Goal: Information Seeking & Learning: Learn about a topic

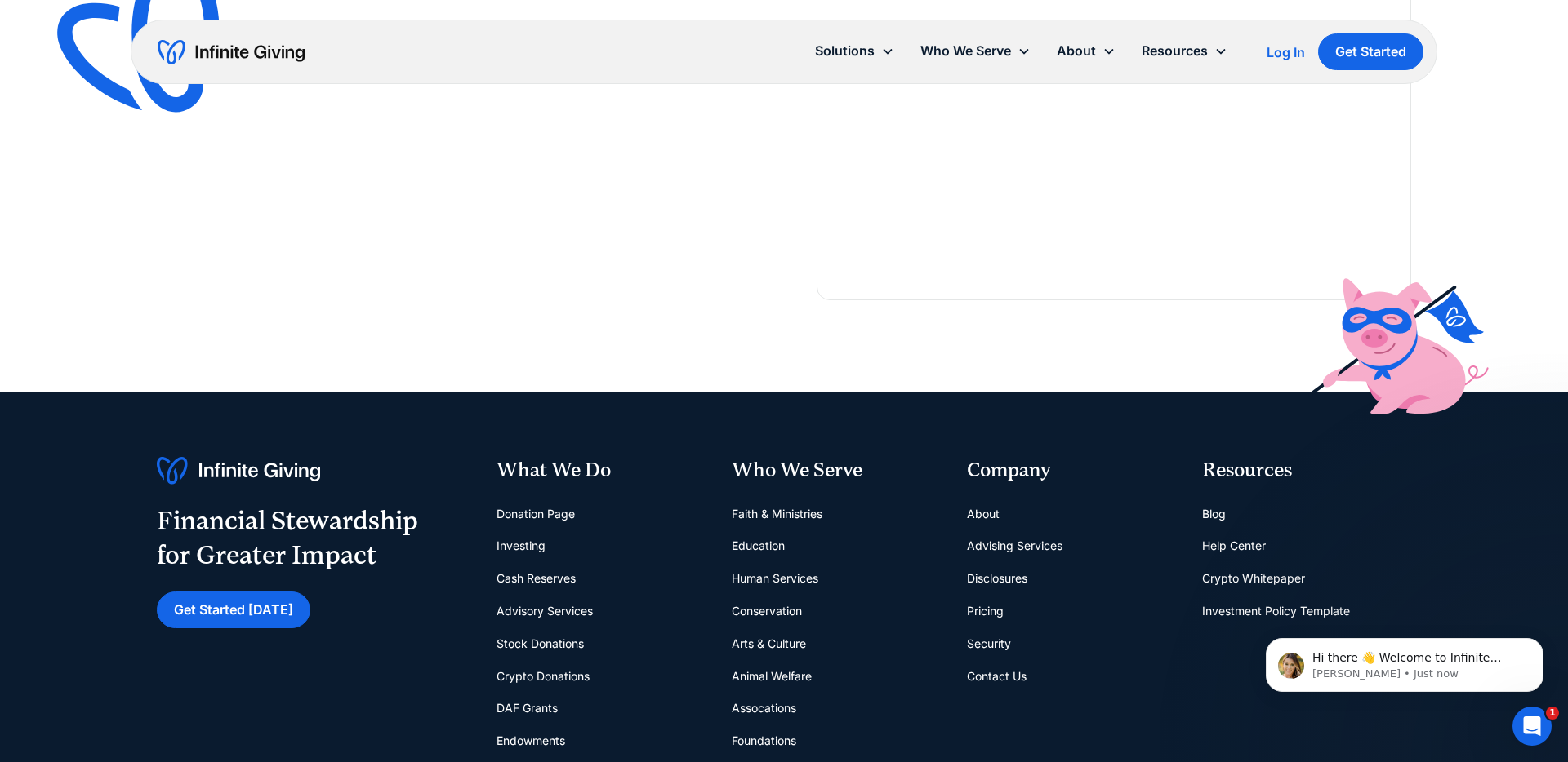
scroll to position [1964, 0]
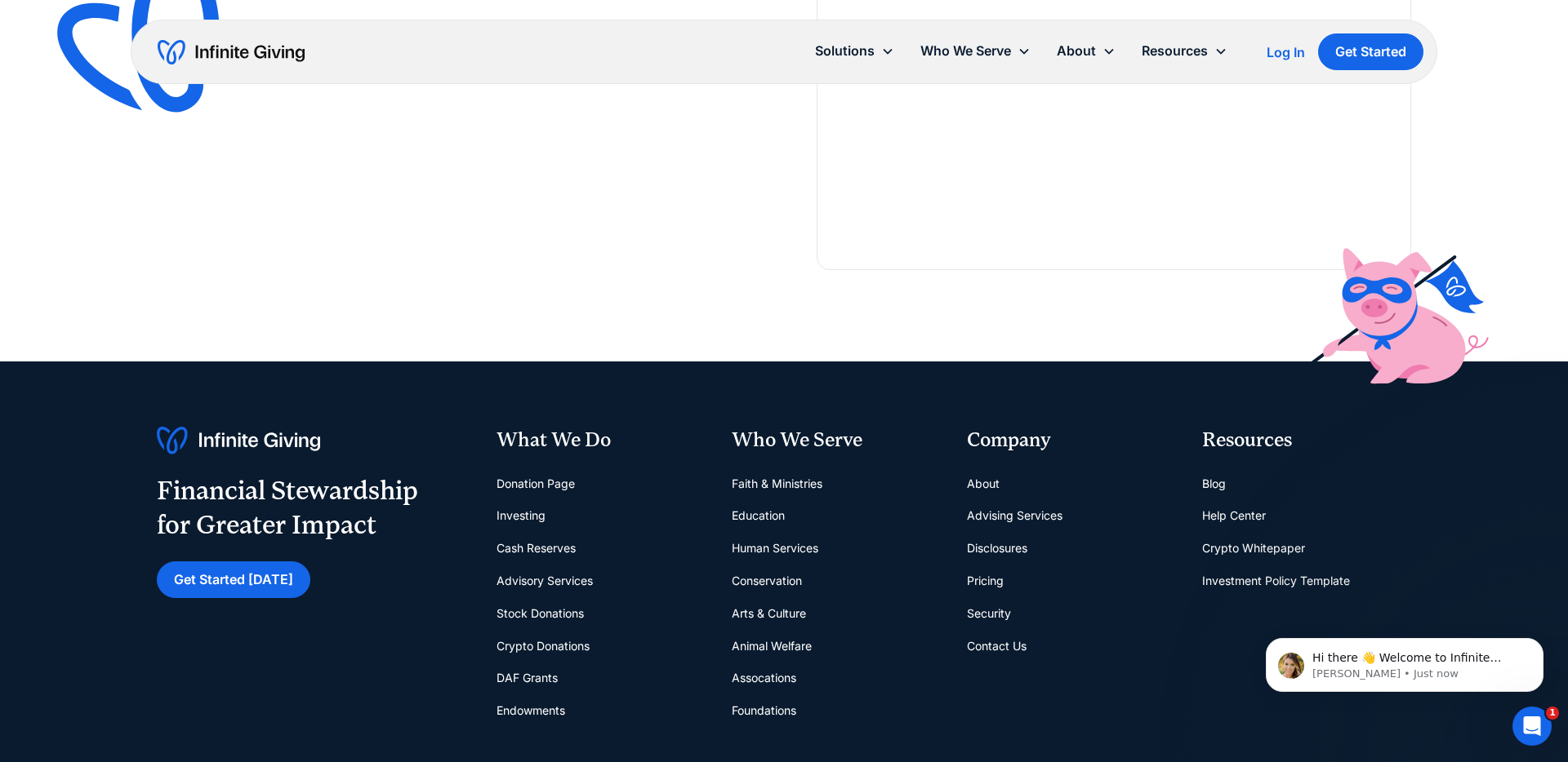
click at [510, 507] on link "Investing" at bounding box center [520, 515] width 49 height 32
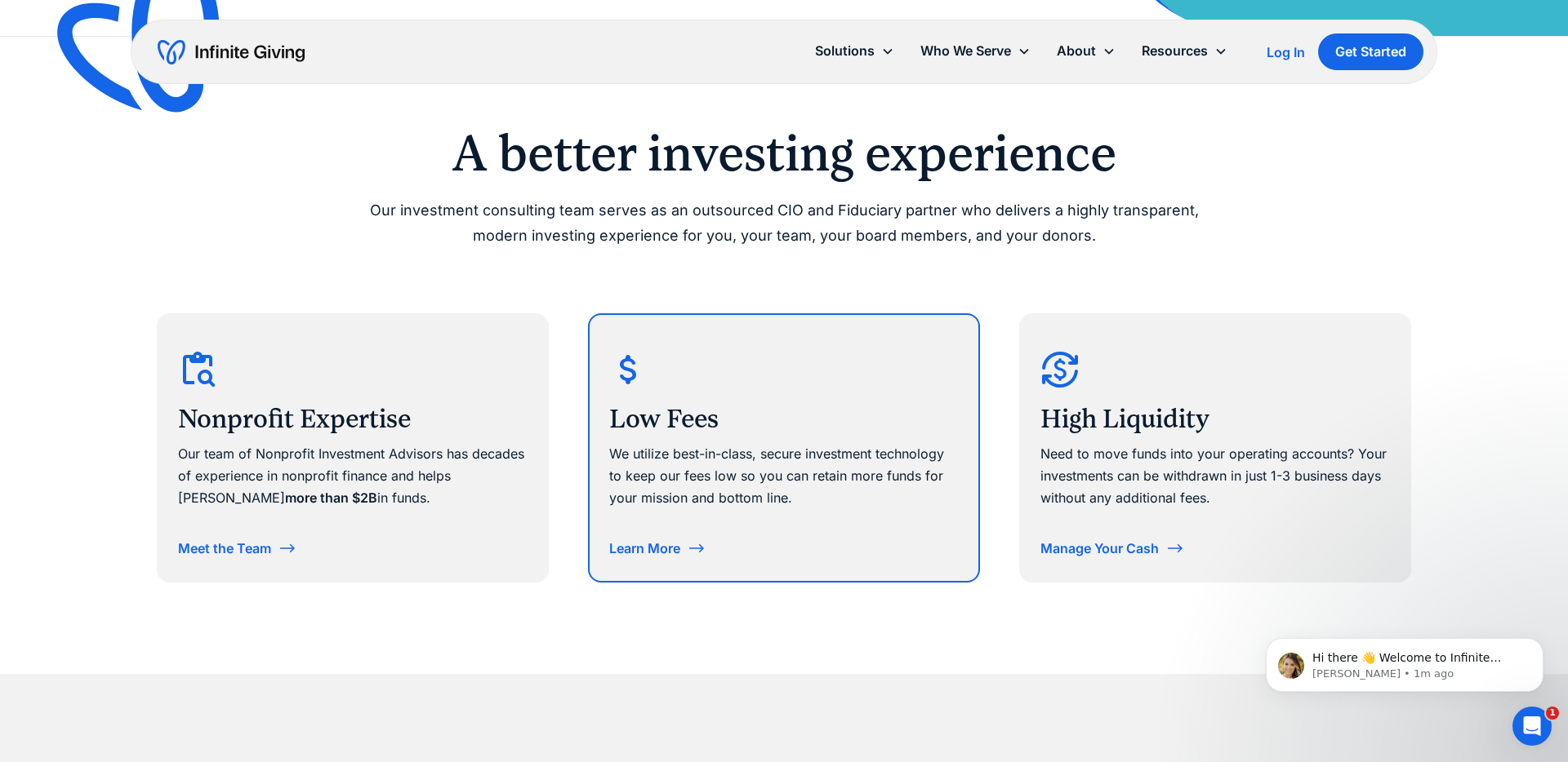
click at [710, 525] on div "Low Fees We utilize best-in-class, secure investment technology to keep our fee…" at bounding box center [783, 447] width 388 height 266
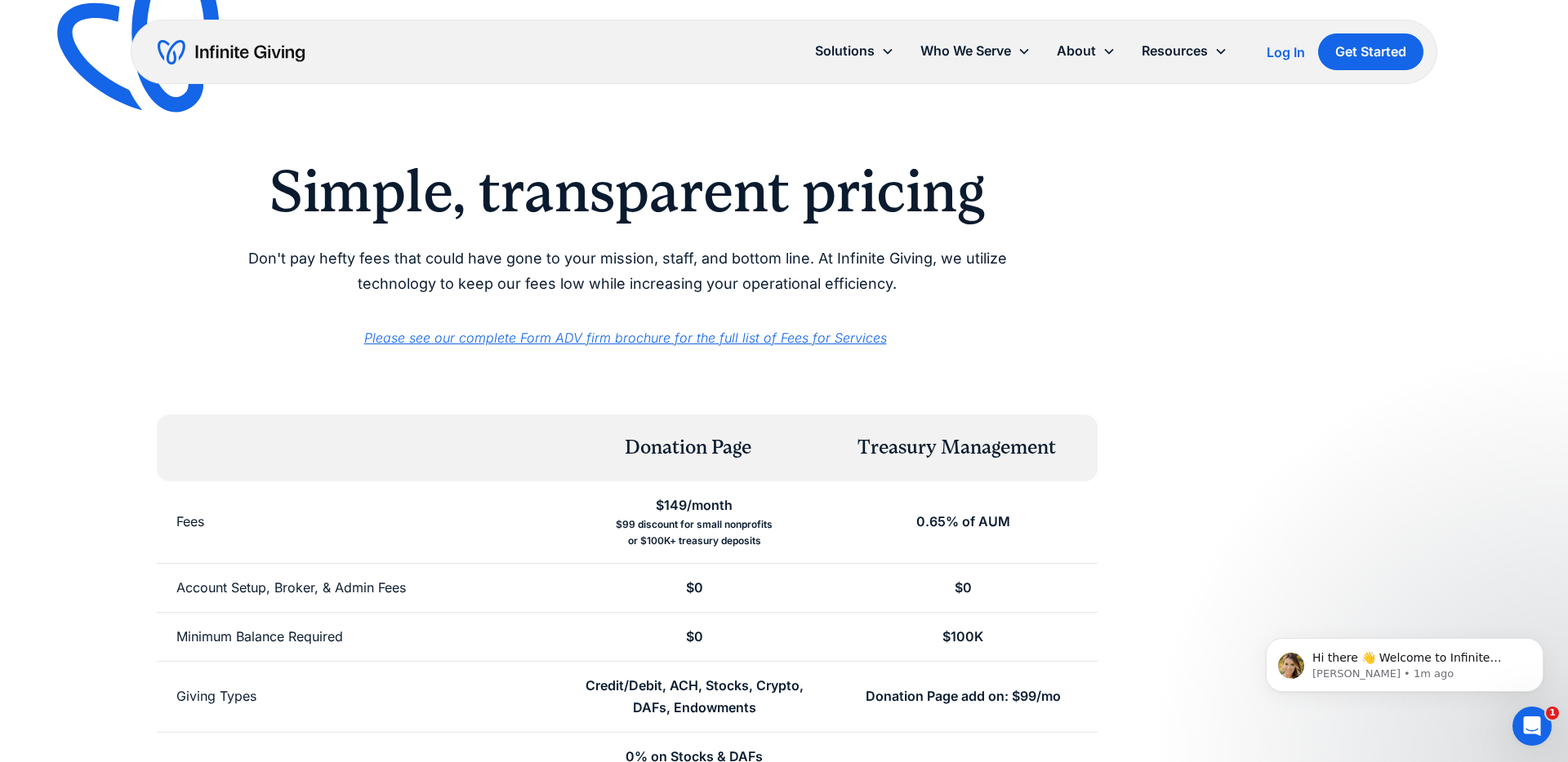
click at [742, 328] on p "Please see our complete Form ADV firm brochure for the full list of Fees for Se…" at bounding box center [627, 326] width 836 height 44
click at [737, 333] on em "Please see our complete Form ADV firm brochure for the full list of Fees for Se…" at bounding box center [625, 338] width 523 height 16
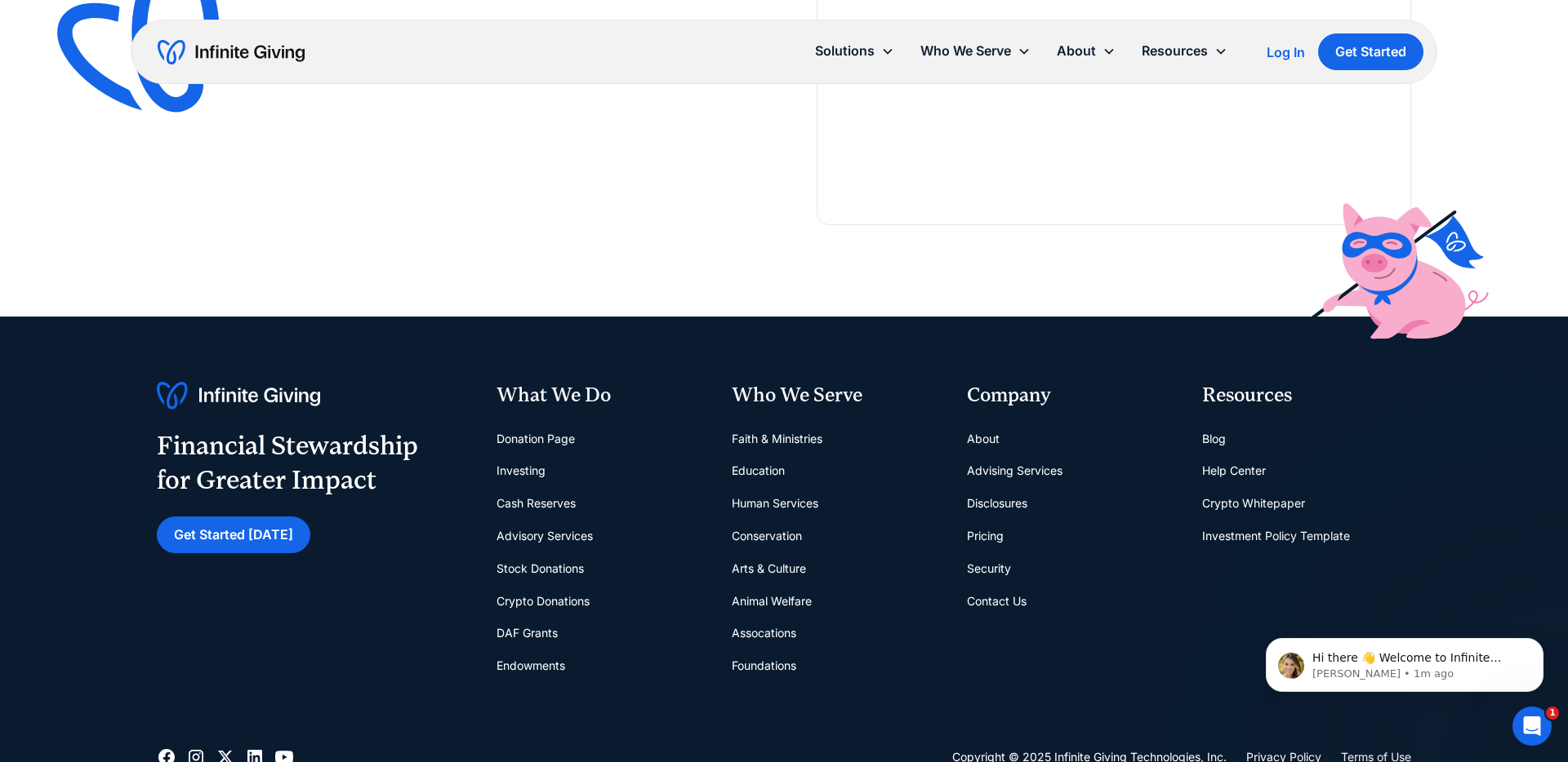
scroll to position [2011, 0]
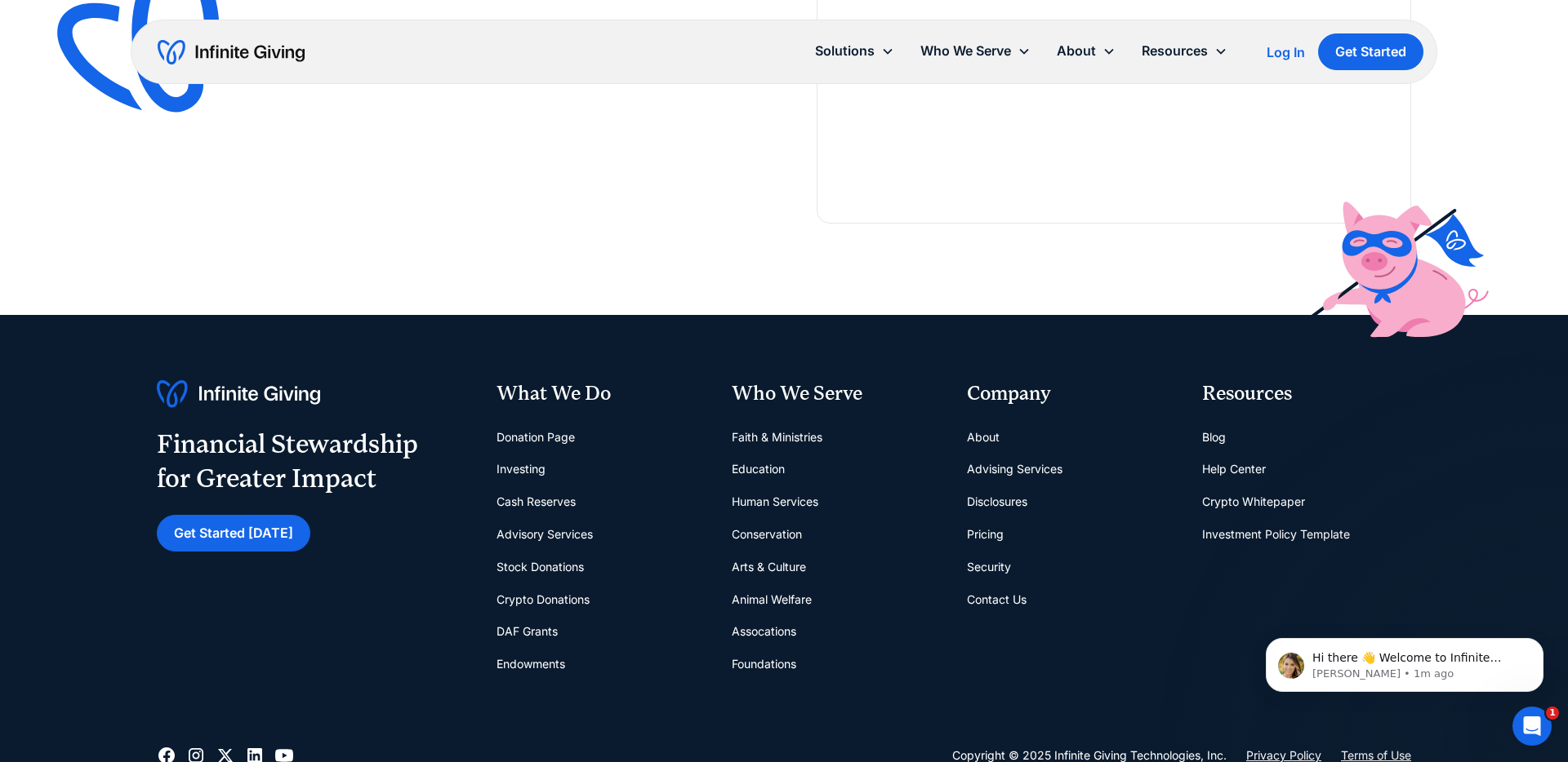
click at [534, 462] on link "Investing" at bounding box center [520, 469] width 49 height 32
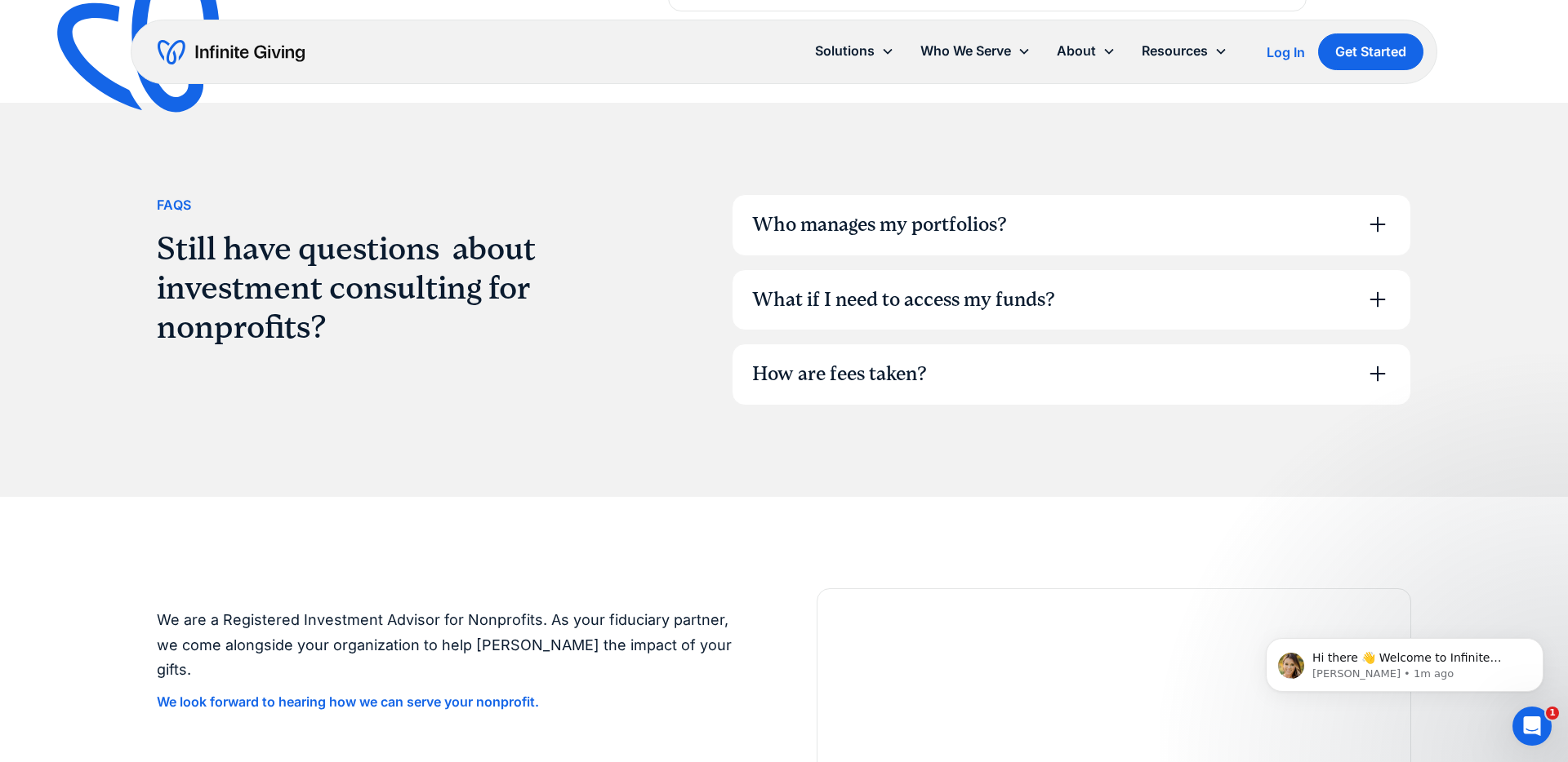
scroll to position [4238, 0]
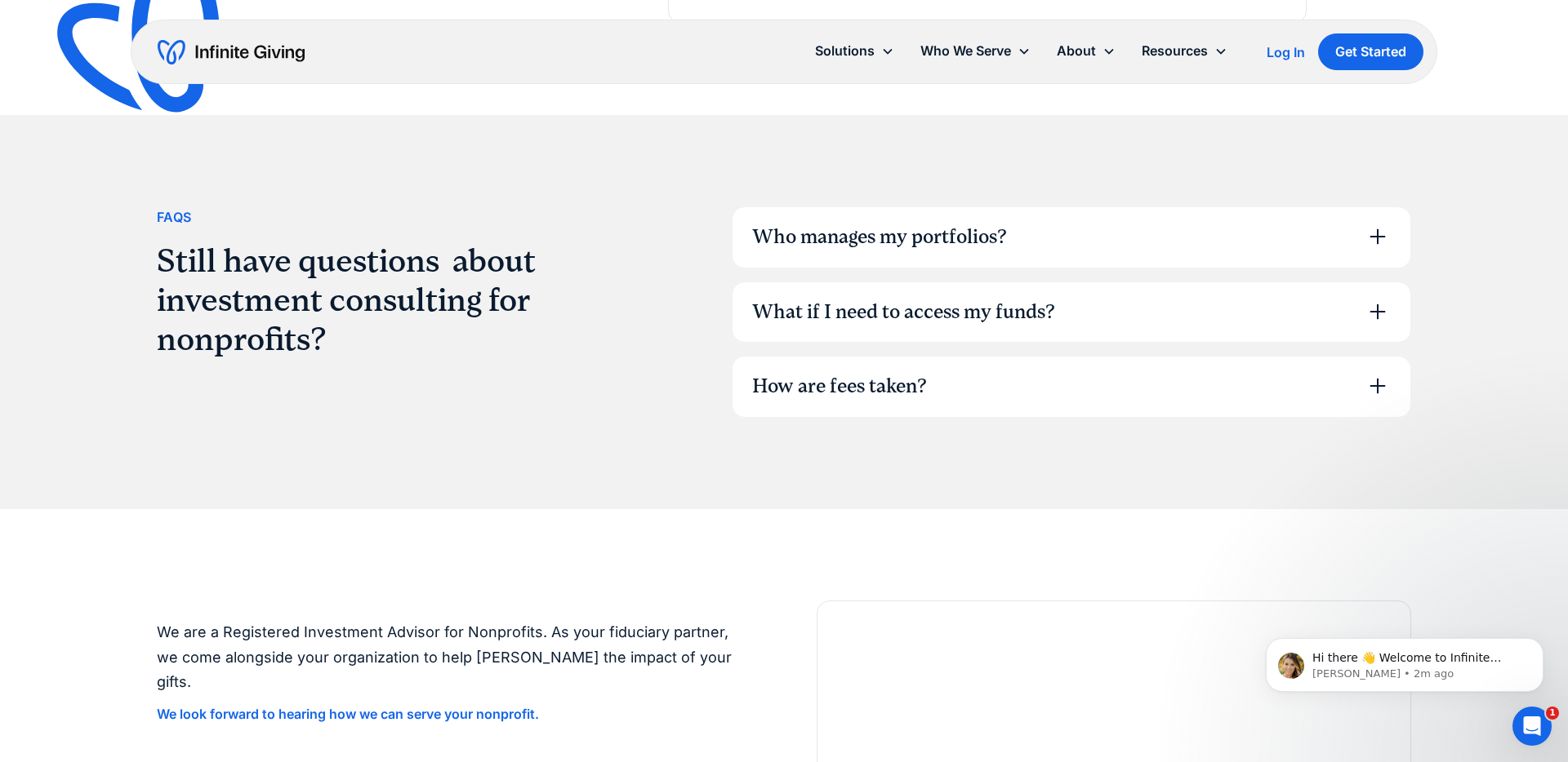
click at [844, 374] on div "How are fees taken?" at bounding box center [839, 386] width 175 height 28
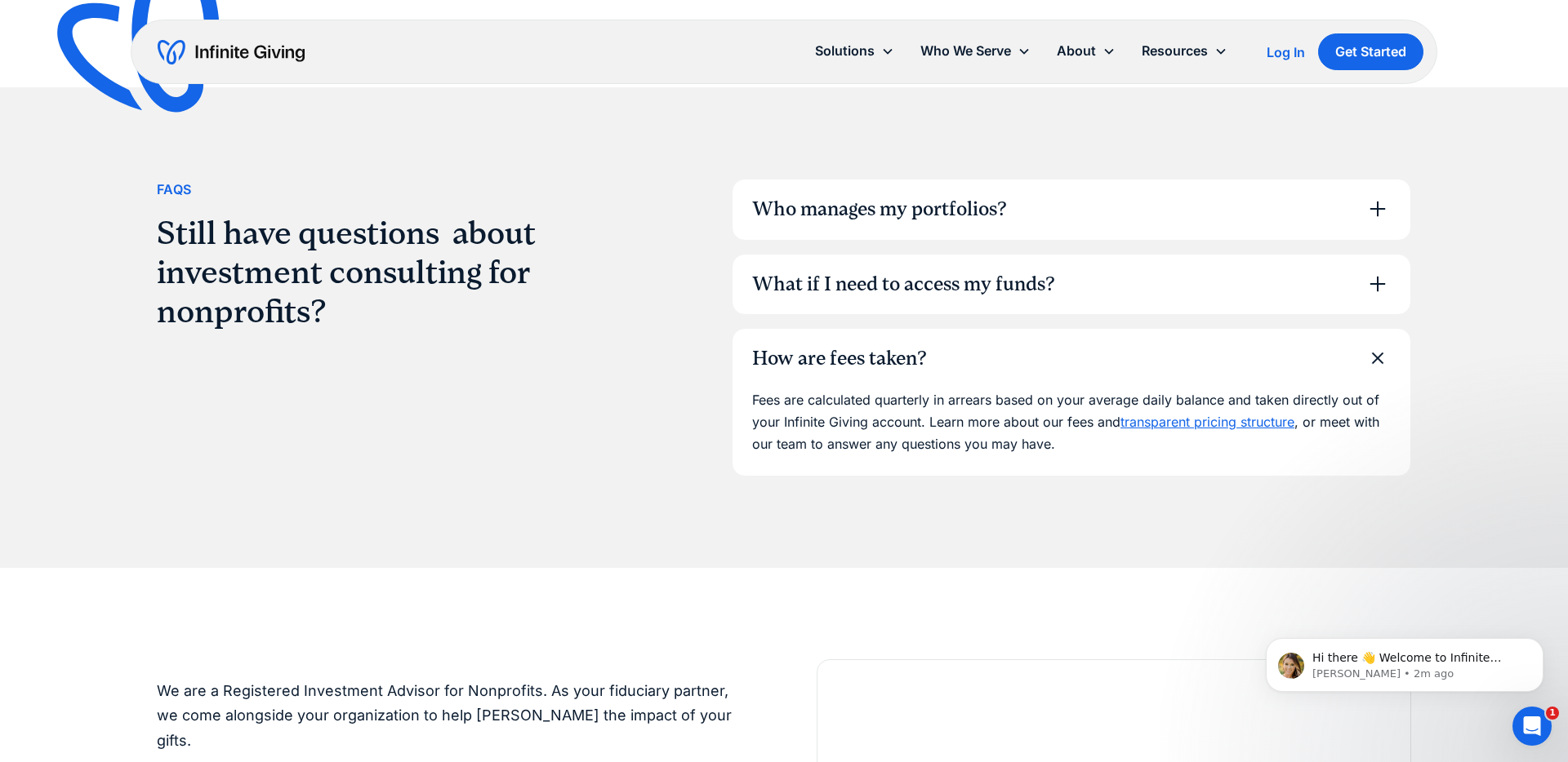
scroll to position [4278, 0]
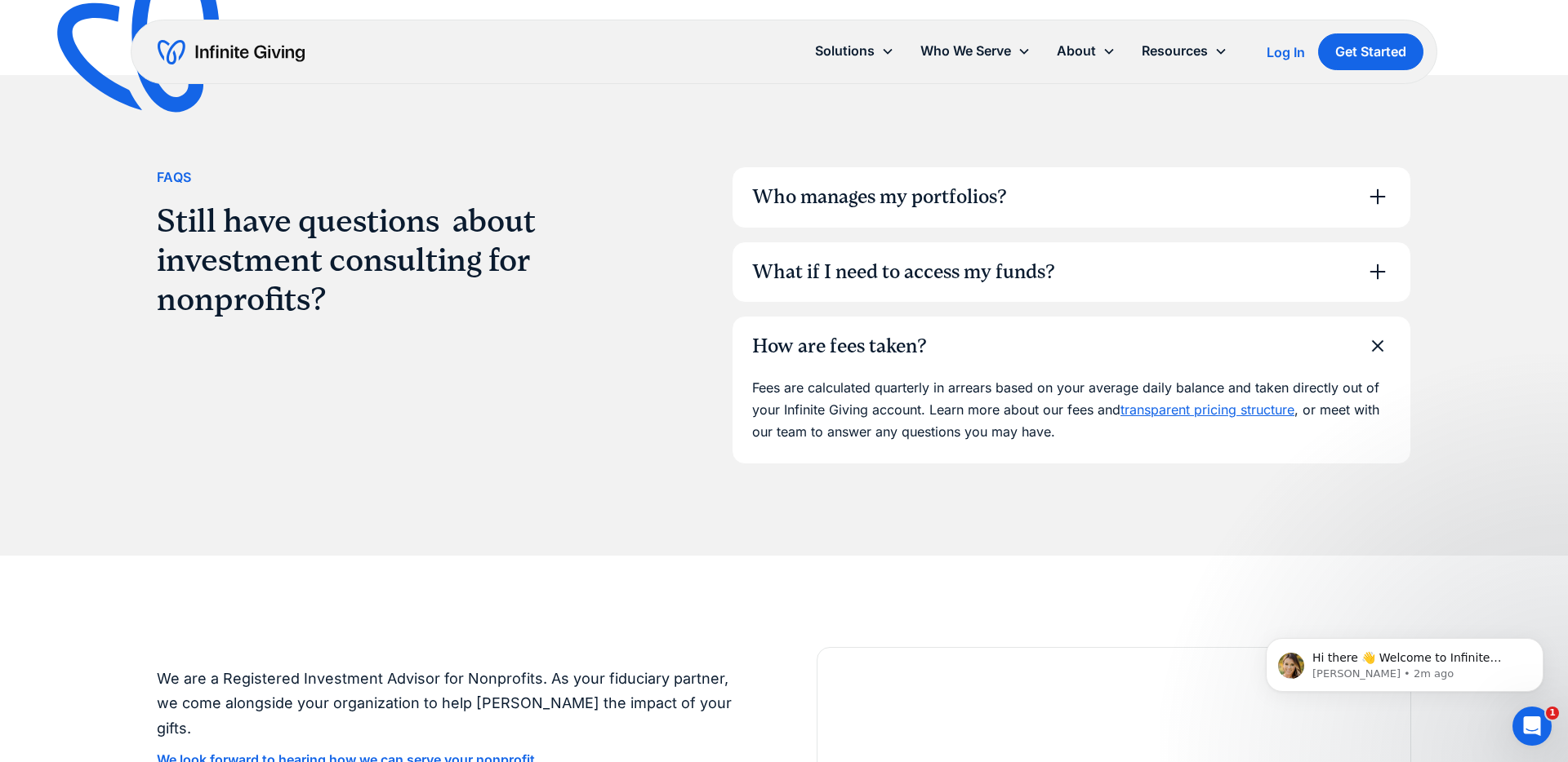
click at [1173, 409] on link "transparent pricing structure" at bounding box center [1207, 410] width 174 height 16
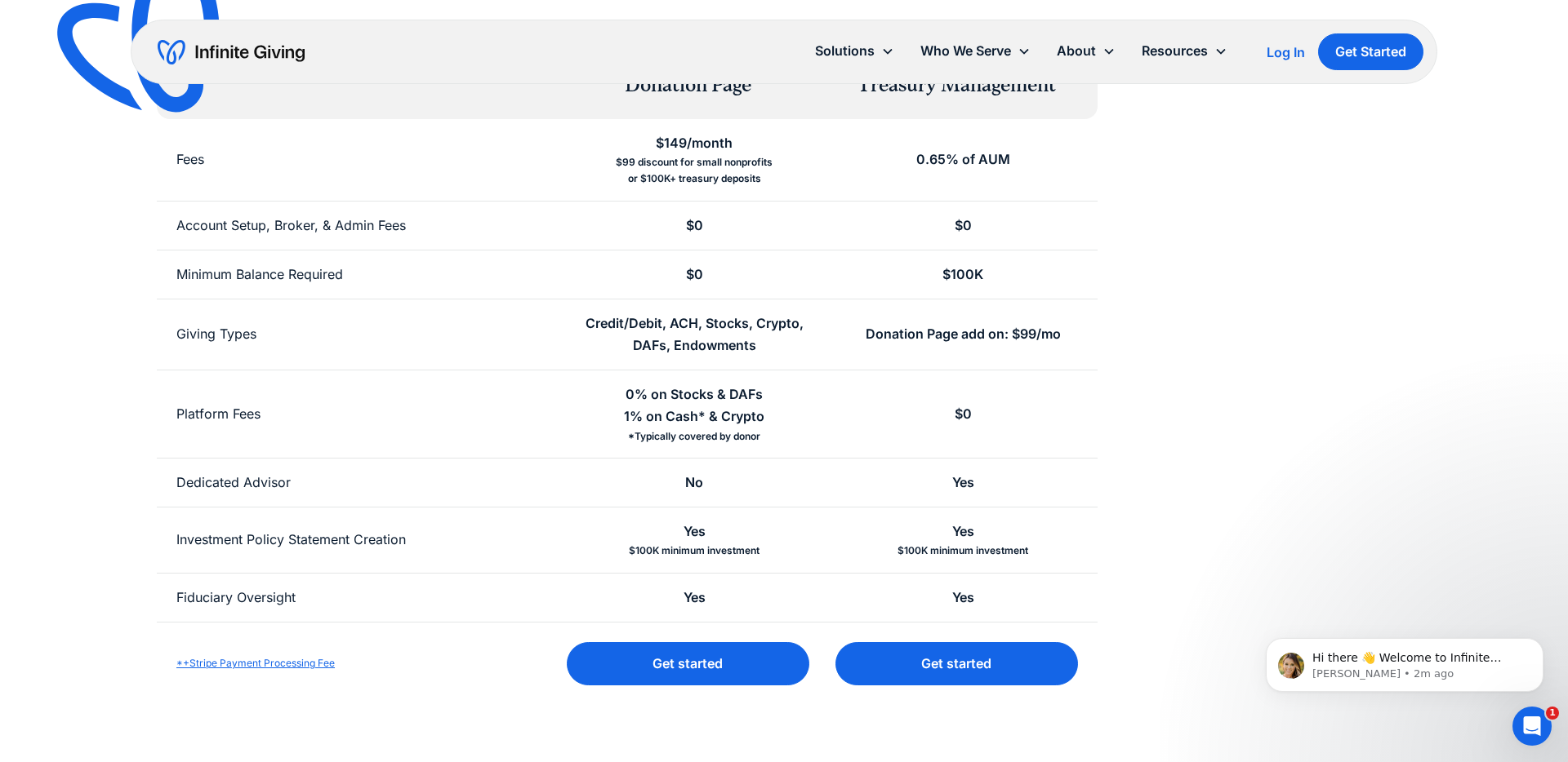
scroll to position [368, 0]
